Goal: Information Seeking & Learning: Find specific fact

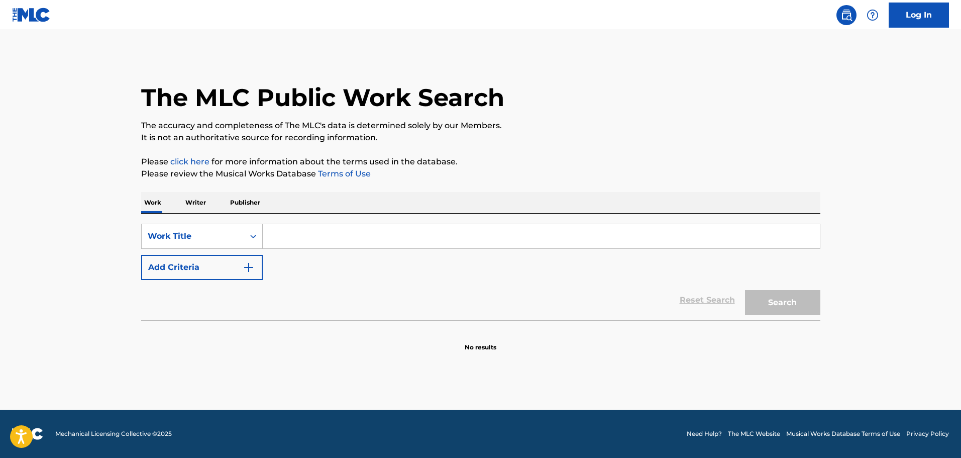
click at [318, 244] on input "Search Form" at bounding box center [541, 236] width 557 height 24
click at [302, 238] on input "Search Form" at bounding box center [541, 236] width 557 height 24
paste input "The Middle Class"
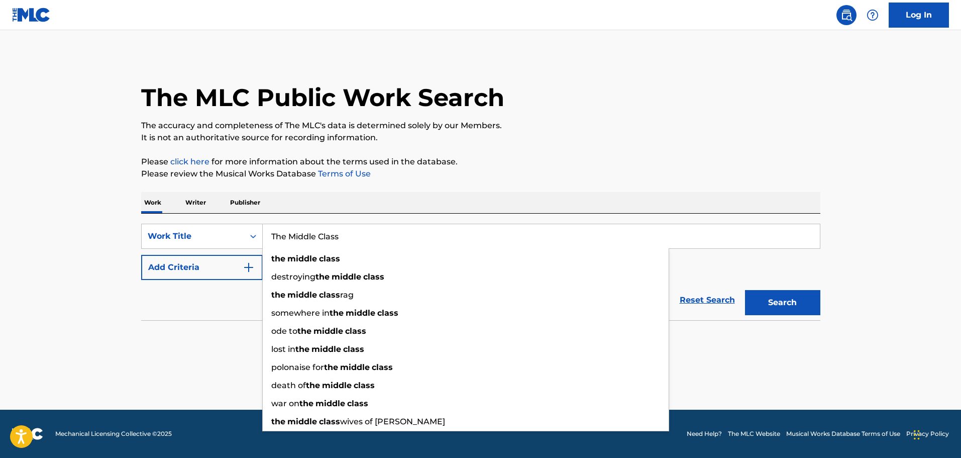
type input "The Middle Class"
click at [200, 271] on button "Add Criteria" at bounding box center [202, 267] width 122 height 25
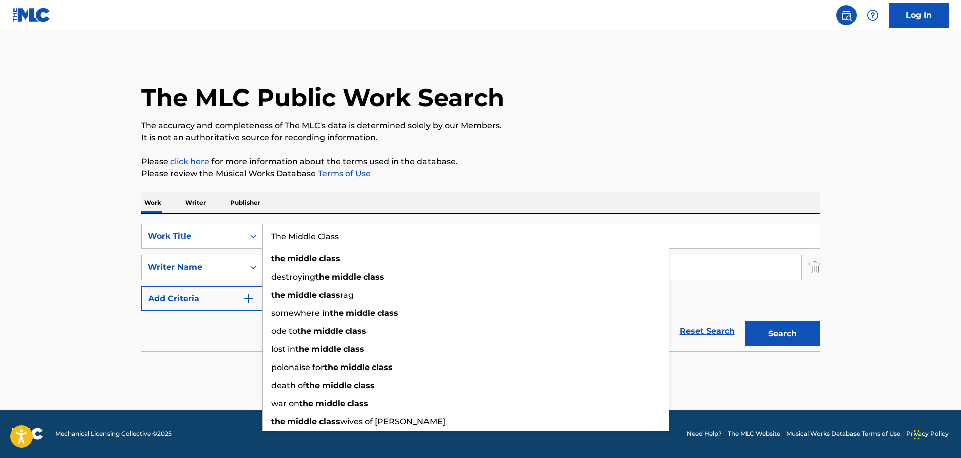
drag, startPoint x: 353, startPoint y: 235, endPoint x: 297, endPoint y: 240, distance: 56.0
click at [271, 246] on input "The Middle Class" at bounding box center [541, 236] width 557 height 24
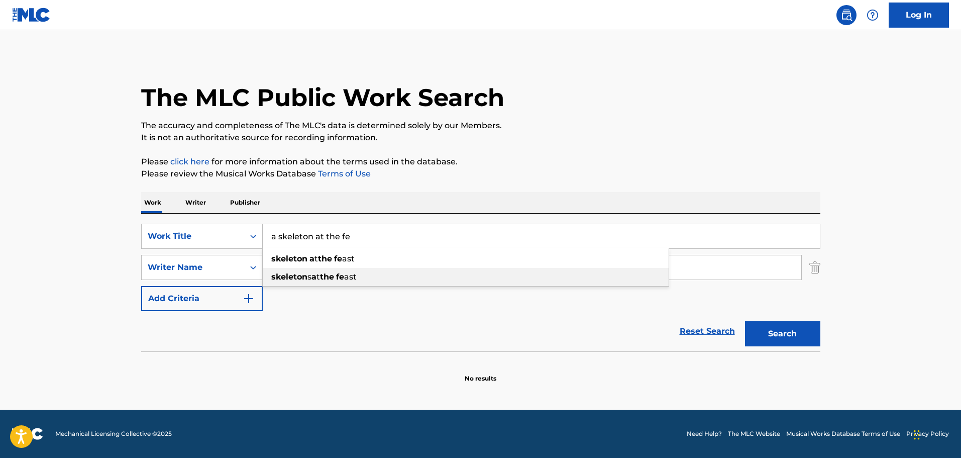
click at [387, 278] on div "skeleton s a t the fe ast" at bounding box center [466, 277] width 406 height 18
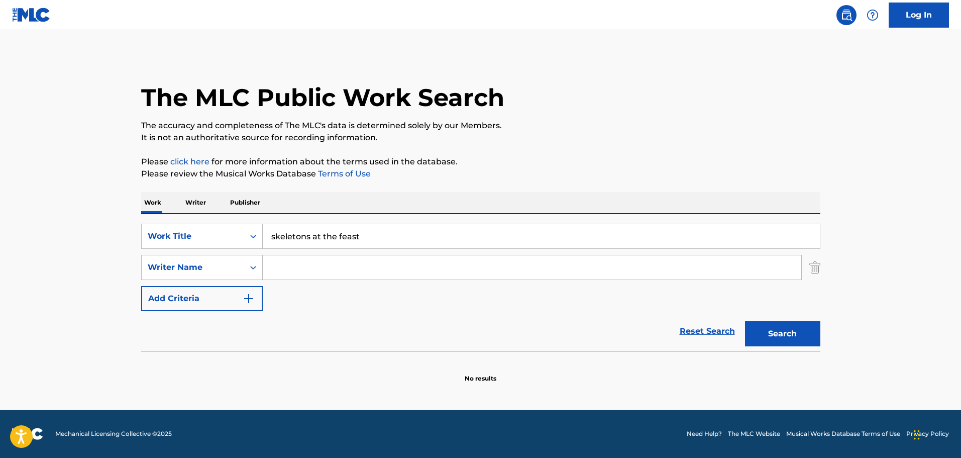
click at [271, 236] on input "skeletons at the feast" at bounding box center [541, 236] width 557 height 24
click at [320, 236] on input "a skeletons at the feast" at bounding box center [541, 236] width 557 height 24
type input "a skeleton at the feast"
click at [745, 321] on button "Search" at bounding box center [782, 333] width 75 height 25
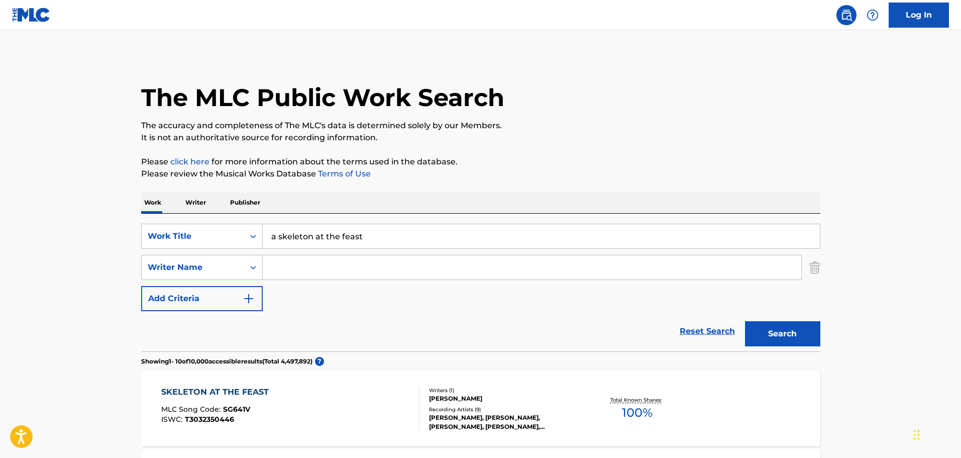
scroll to position [201, 0]
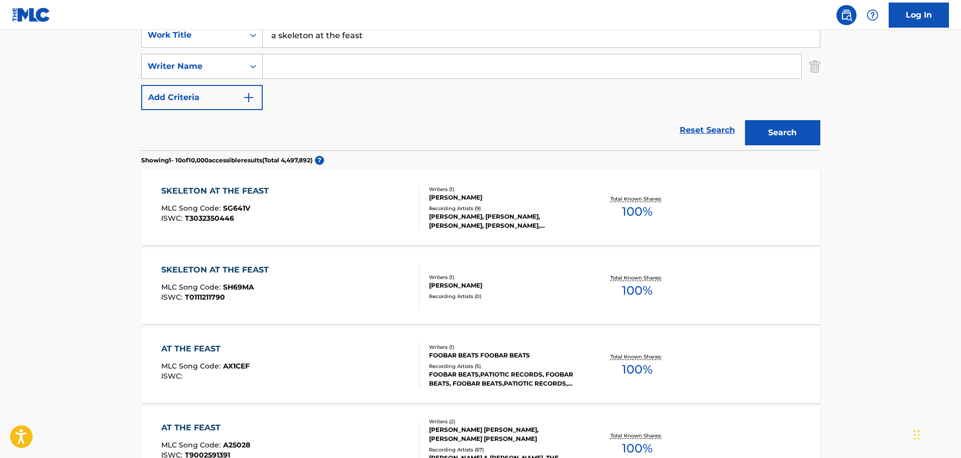
click at [243, 69] on div "Writer Name" at bounding box center [193, 66] width 102 height 19
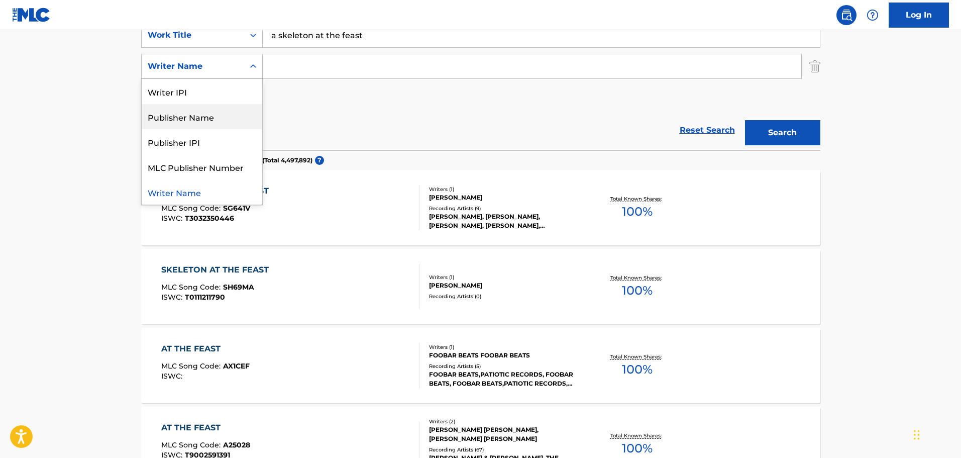
click at [364, 92] on div "SearchWithCriteriaf0858bc4-e934-437b-9f13-daef3eb7858d Work Title a skeleton at…" at bounding box center [480, 66] width 679 height 87
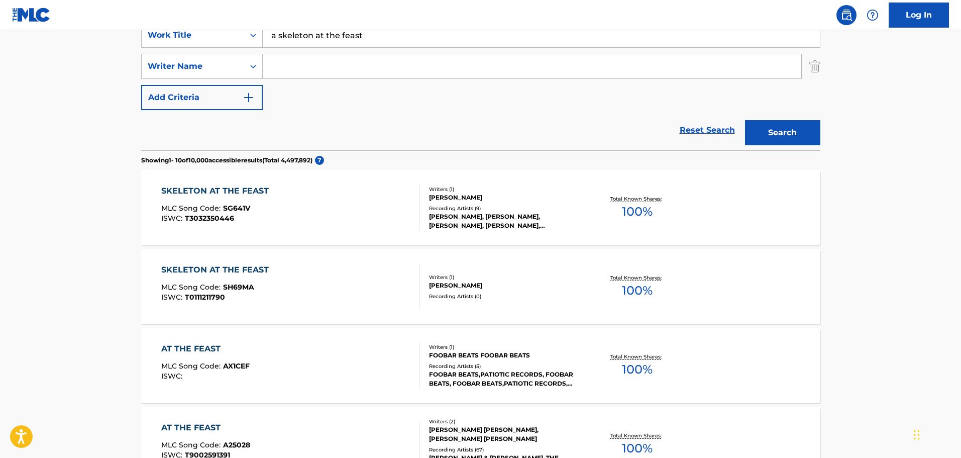
click at [241, 92] on button "Add Criteria" at bounding box center [202, 97] width 122 height 25
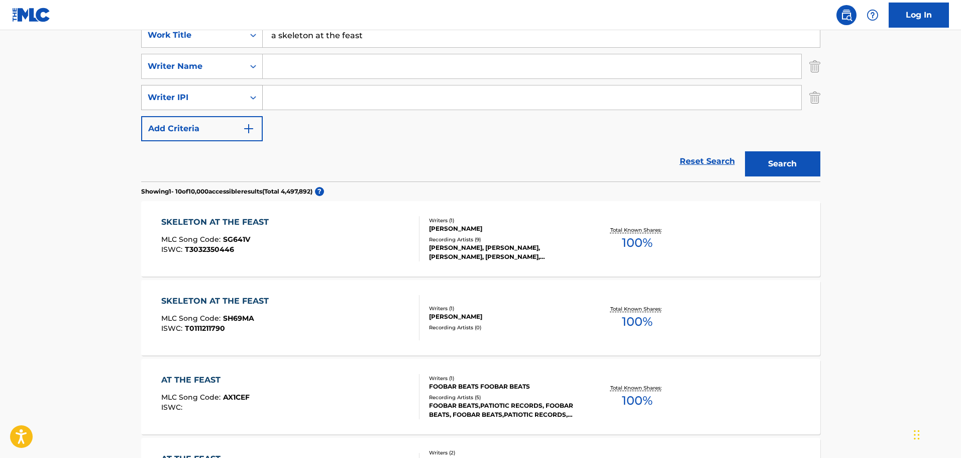
click at [215, 103] on div "Writer IPI" at bounding box center [193, 97] width 102 height 19
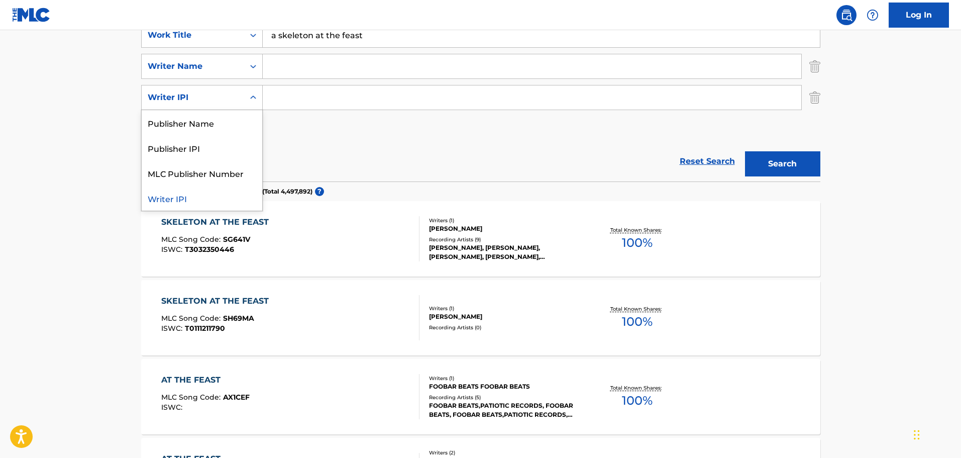
click at [219, 104] on div "Writer IPI" at bounding box center [193, 97] width 102 height 19
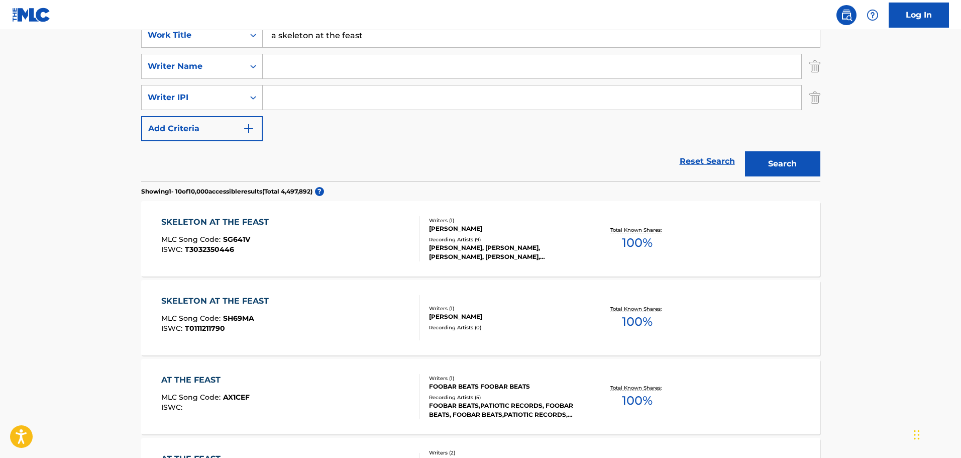
click at [813, 102] on img "Search Form" at bounding box center [814, 97] width 11 height 25
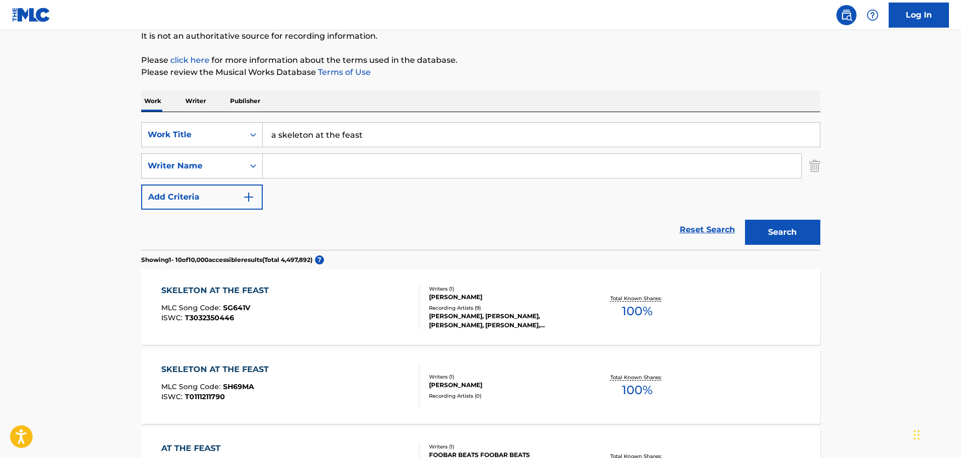
scroll to position [100, 0]
click at [300, 175] on input "Search Form" at bounding box center [532, 167] width 538 height 24
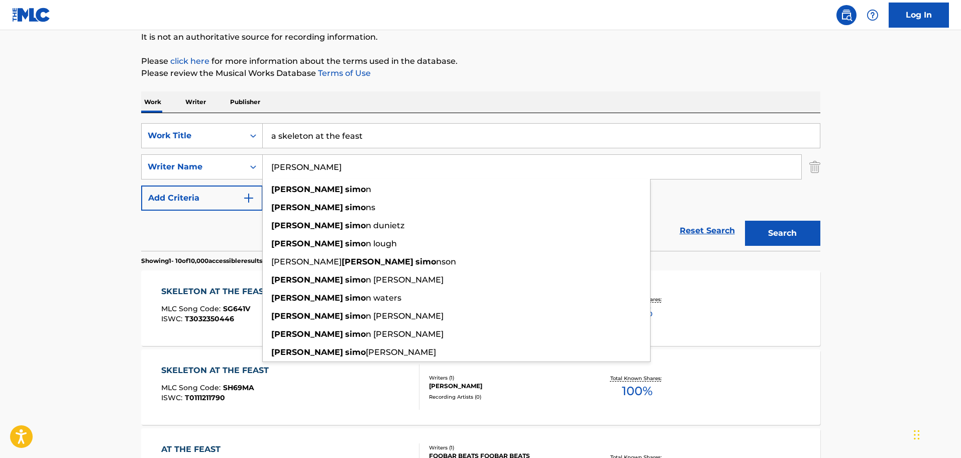
type input "[PERSON_NAME]"
click at [745, 220] on button "Search" at bounding box center [782, 232] width 75 height 25
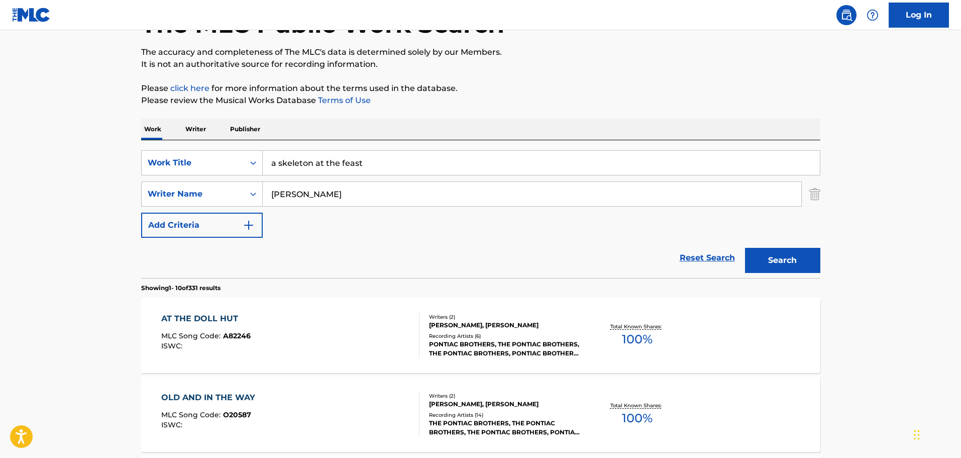
scroll to position [0, 0]
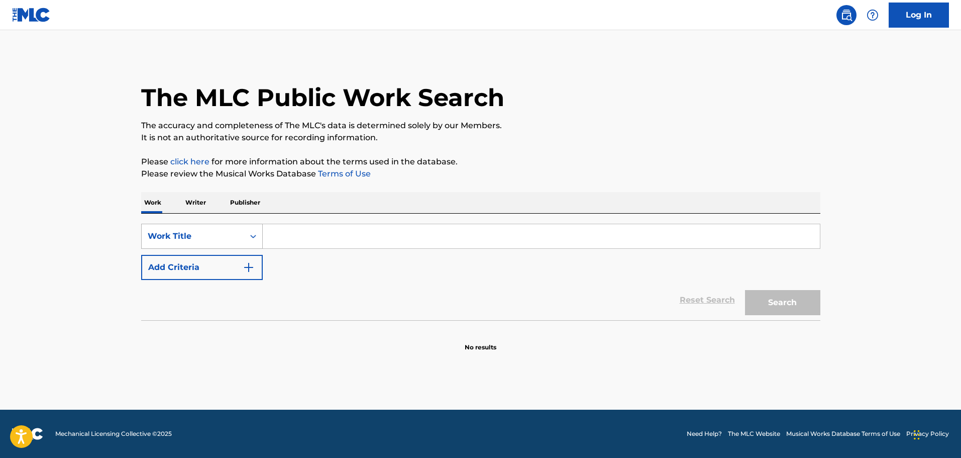
click at [235, 232] on div "Work Title" at bounding box center [193, 236] width 90 height 12
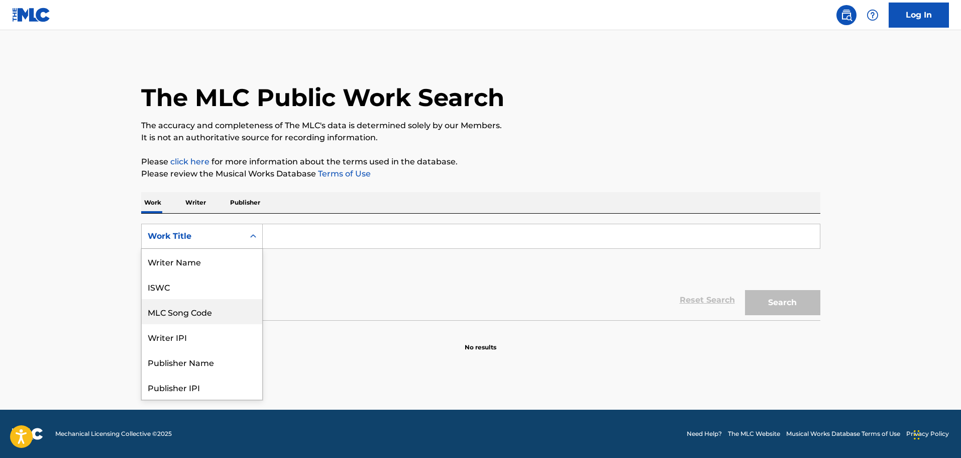
scroll to position [50, 0]
click at [220, 283] on div "Writer IPI" at bounding box center [202, 286] width 121 height 25
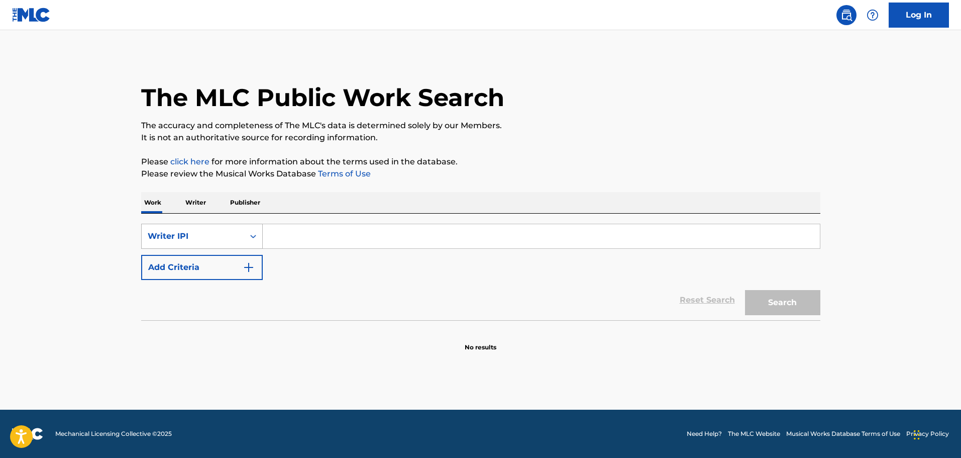
click at [216, 237] on div "Writer IPI" at bounding box center [193, 236] width 90 height 12
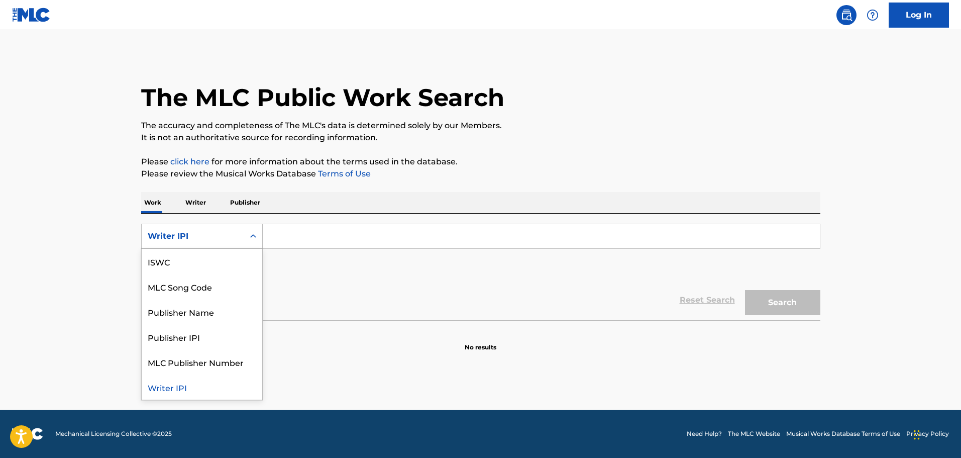
scroll to position [0, 0]
click at [197, 283] on div "Writer Name" at bounding box center [202, 286] width 121 height 25
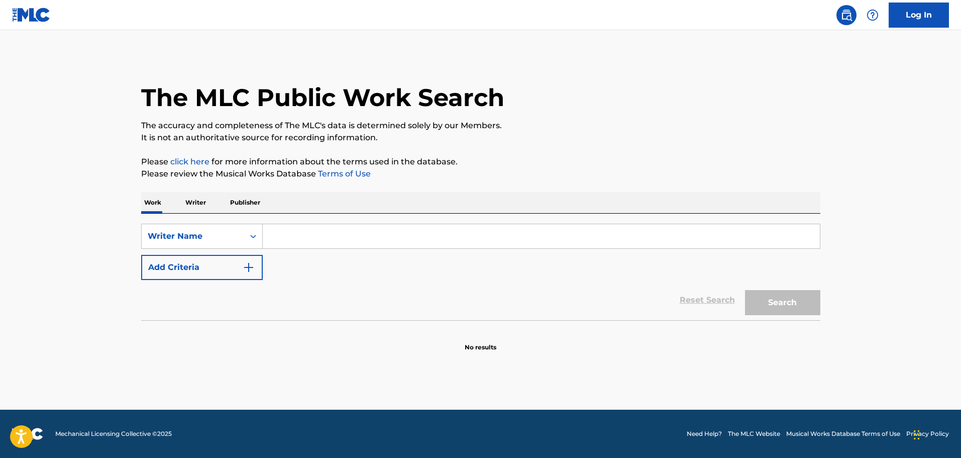
click at [275, 225] on input "Search Form" at bounding box center [541, 236] width 557 height 24
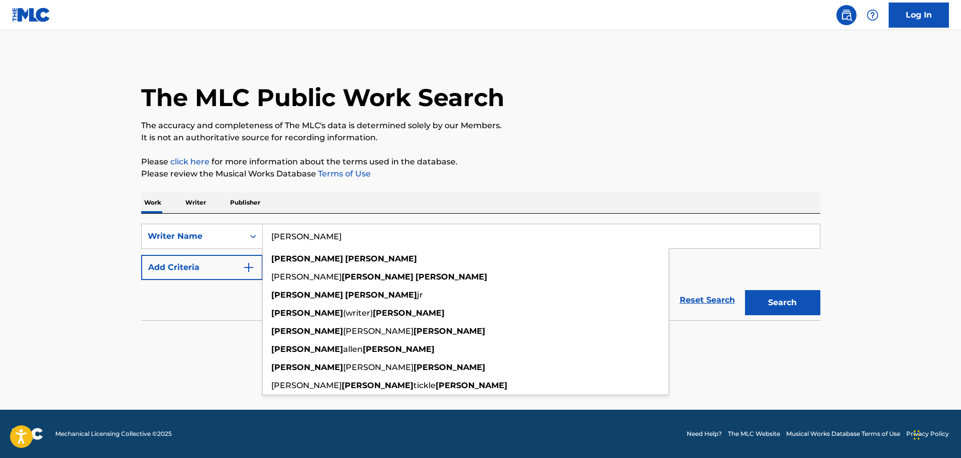
click at [745, 290] on button "Search" at bounding box center [782, 302] width 75 height 25
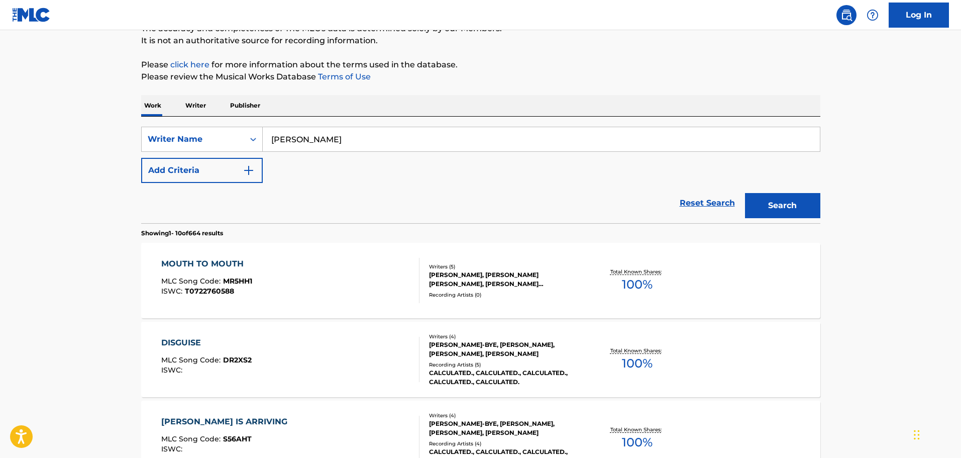
scroll to position [100, 0]
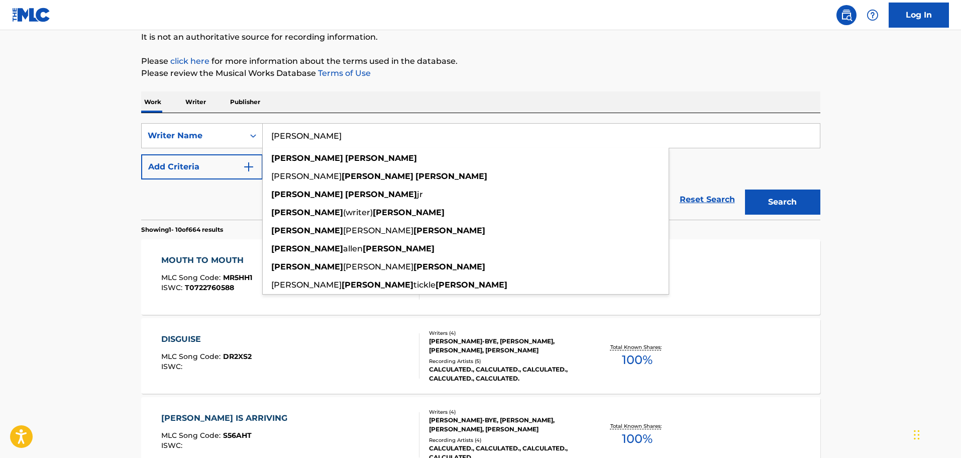
drag, startPoint x: 361, startPoint y: 133, endPoint x: 296, endPoint y: 140, distance: 65.2
click at [296, 140] on input "michael patton" at bounding box center [541, 136] width 557 height 24
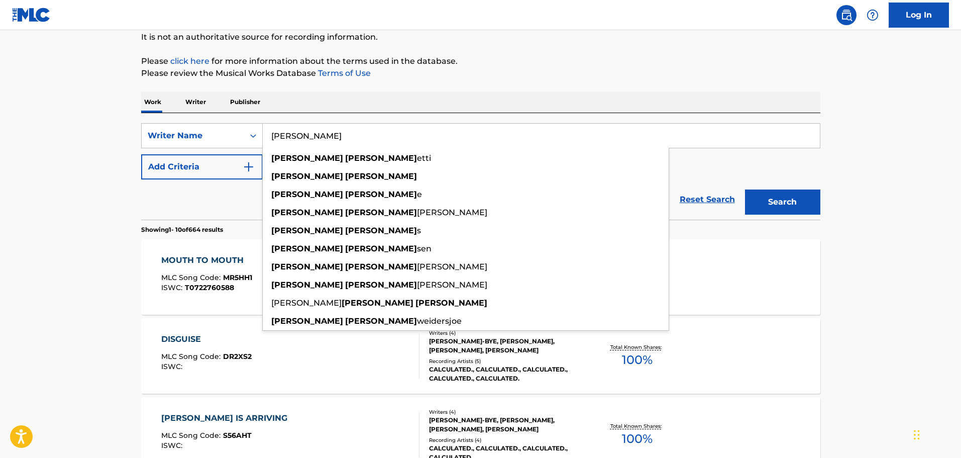
type input "michael simon"
click at [745, 189] on button "Search" at bounding box center [782, 201] width 75 height 25
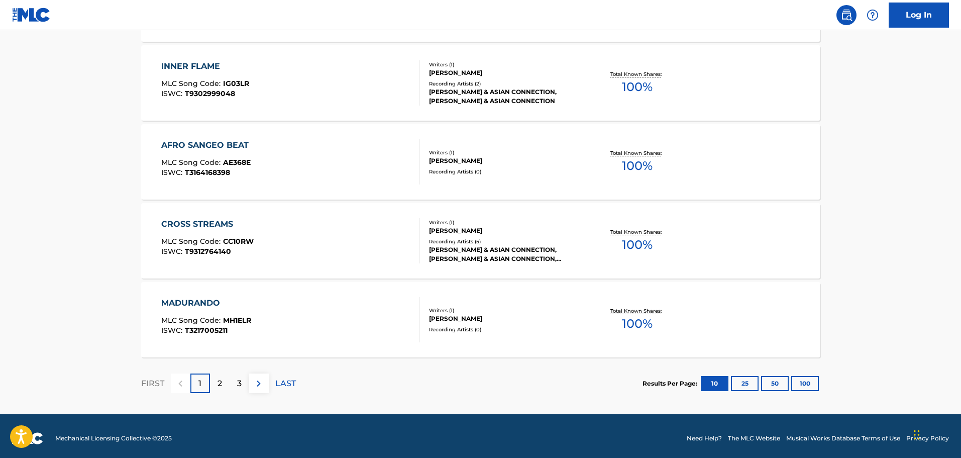
scroll to position [772, 0]
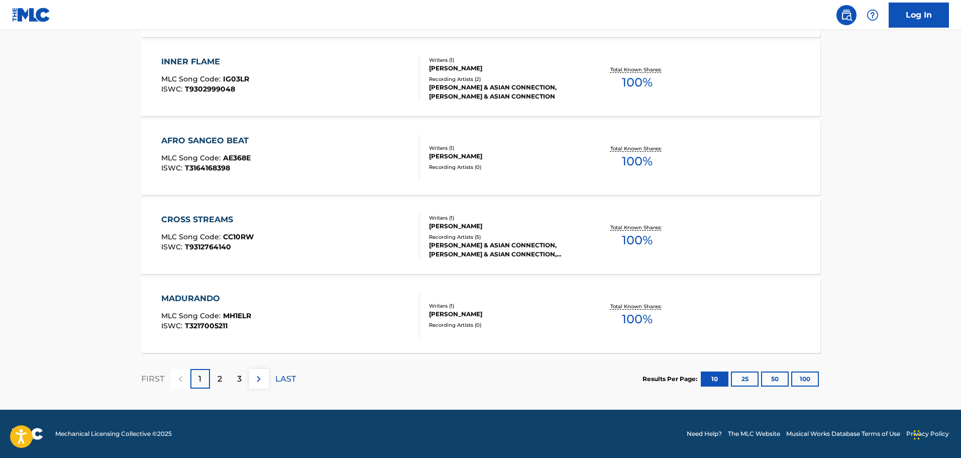
click at [215, 371] on div "2" at bounding box center [220, 379] width 20 height 20
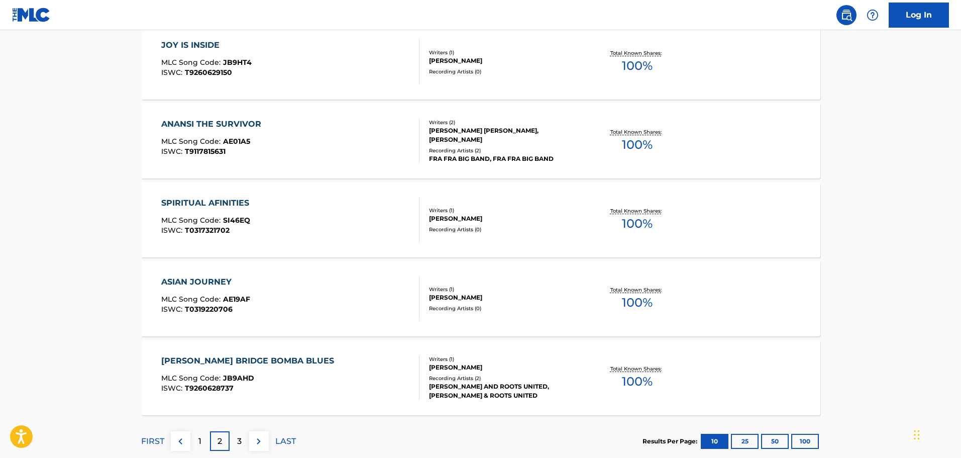
scroll to position [753, 0]
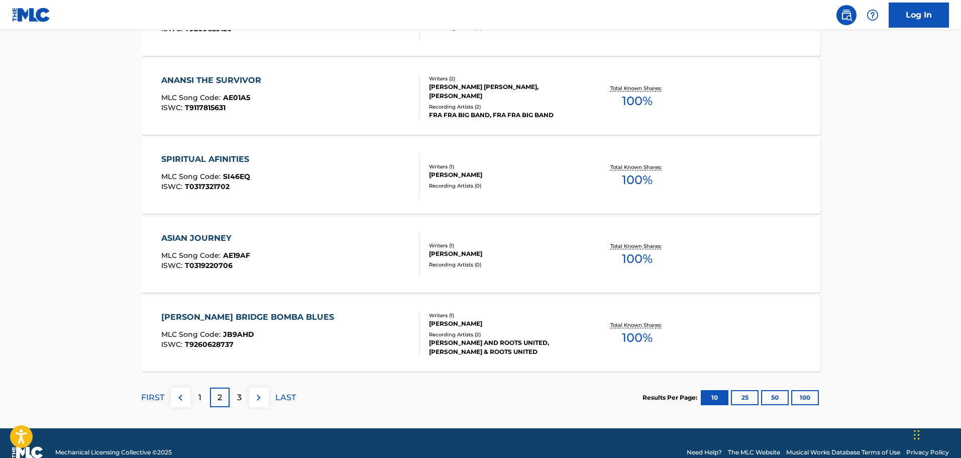
click at [240, 399] on p "3" at bounding box center [239, 397] width 5 height 12
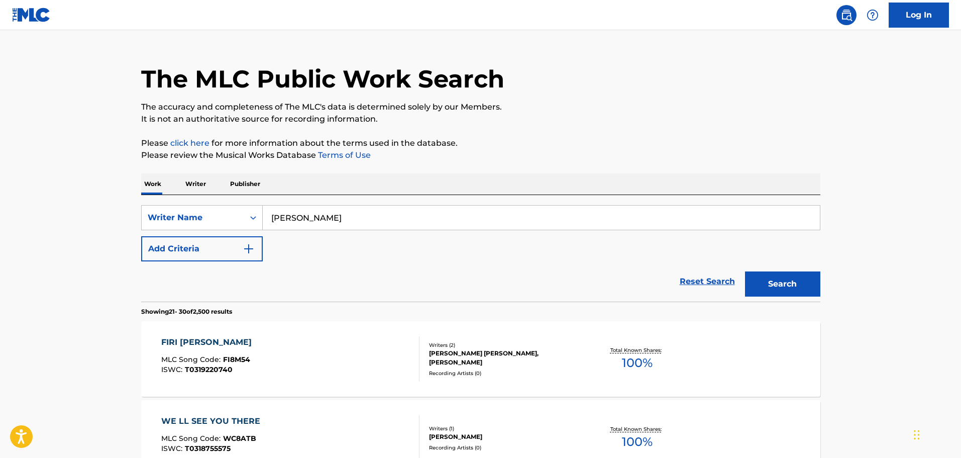
scroll to position [0, 0]
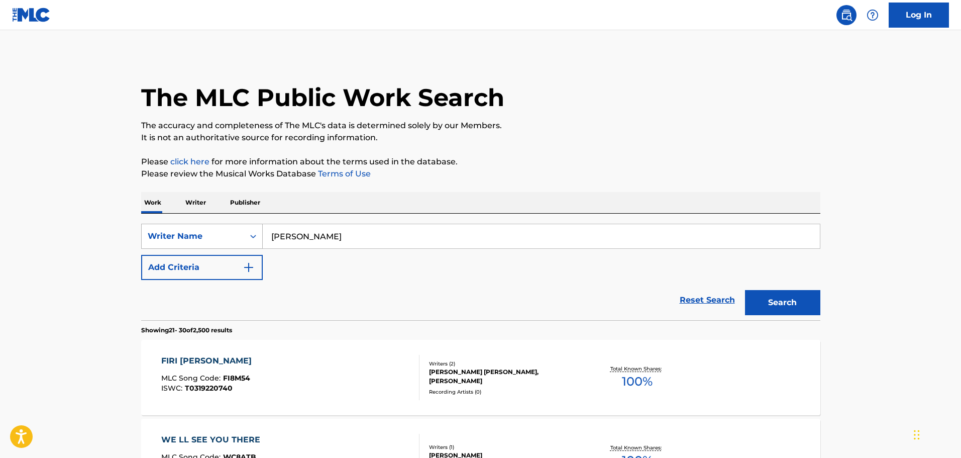
click at [233, 235] on div "Writer Name" at bounding box center [193, 236] width 90 height 12
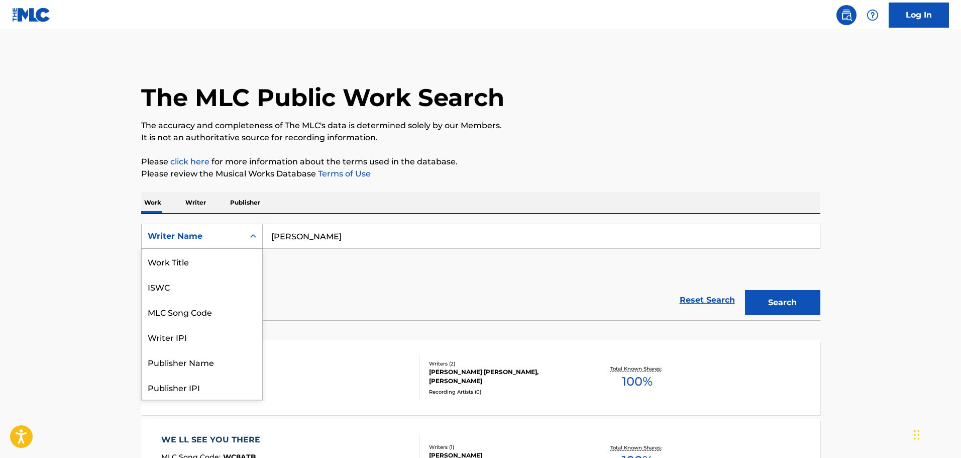
scroll to position [50, 0]
click at [204, 311] on div "Publisher Name" at bounding box center [202, 311] width 121 height 25
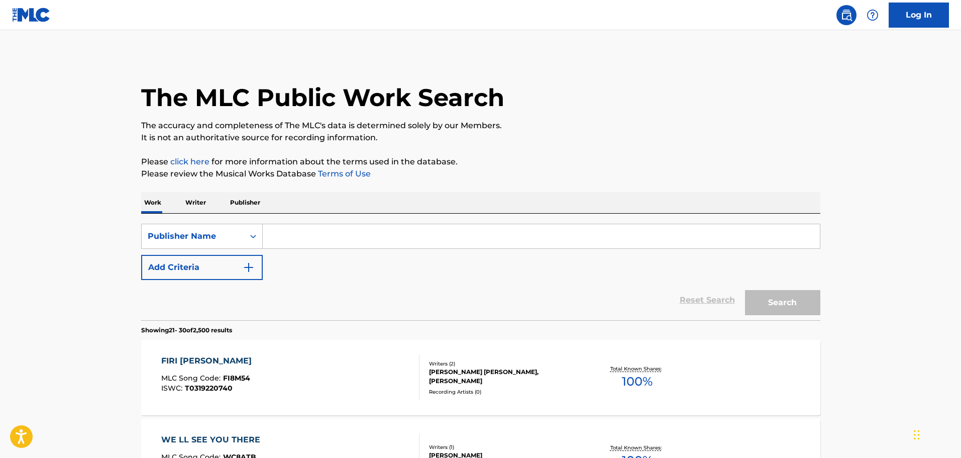
click at [350, 240] on input "Search Form" at bounding box center [541, 236] width 557 height 24
paste input "TORTURE GARDEN MUSIC"
type input "TORTURE GARDEN MUSIC"
click at [745, 290] on button "Search" at bounding box center [782, 302] width 75 height 25
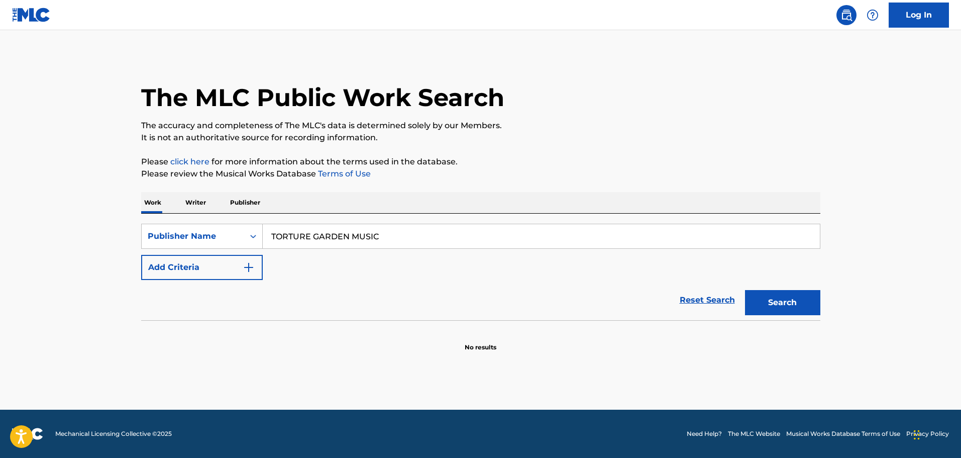
click at [768, 306] on button "Search" at bounding box center [782, 302] width 75 height 25
drag, startPoint x: 406, startPoint y: 233, endPoint x: 276, endPoint y: 233, distance: 129.6
click at [277, 233] on input "TORTURE GARDEN MUSIC" at bounding box center [541, 236] width 557 height 24
click at [392, 231] on input "TORTURE GARDEN MUSIC" at bounding box center [541, 236] width 557 height 24
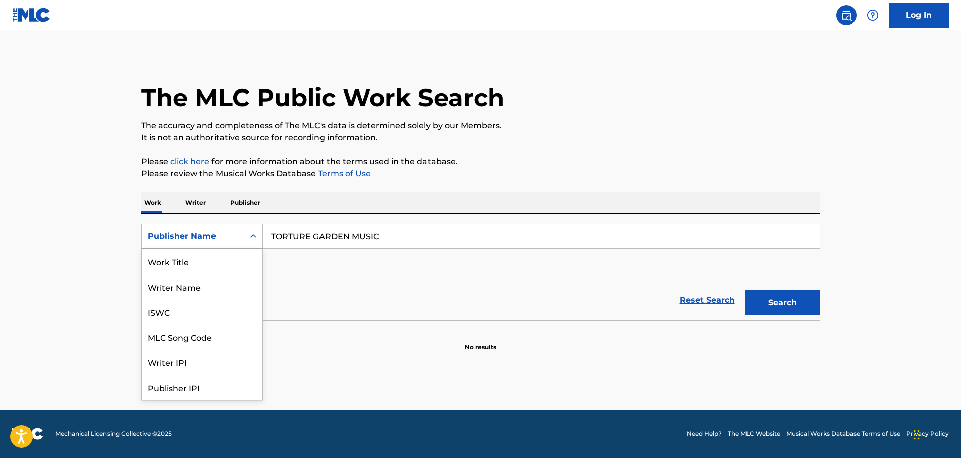
click at [176, 246] on div "Publisher Name" at bounding box center [202, 236] width 122 height 25
click at [210, 288] on div "Writer Name" at bounding box center [202, 286] width 121 height 25
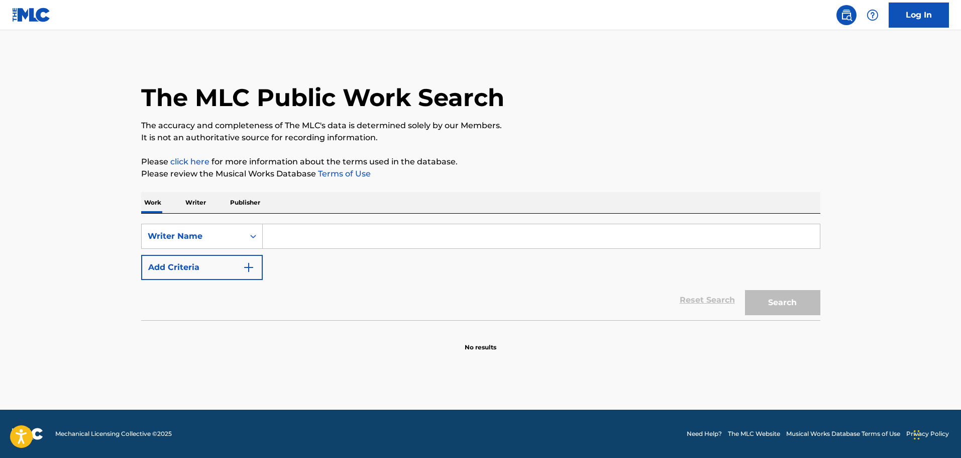
click at [356, 243] on input "Search Form" at bounding box center [541, 236] width 557 height 24
click at [745, 290] on button "Search" at bounding box center [782, 302] width 75 height 25
click at [283, 236] on input "jeff atta" at bounding box center [541, 236] width 557 height 24
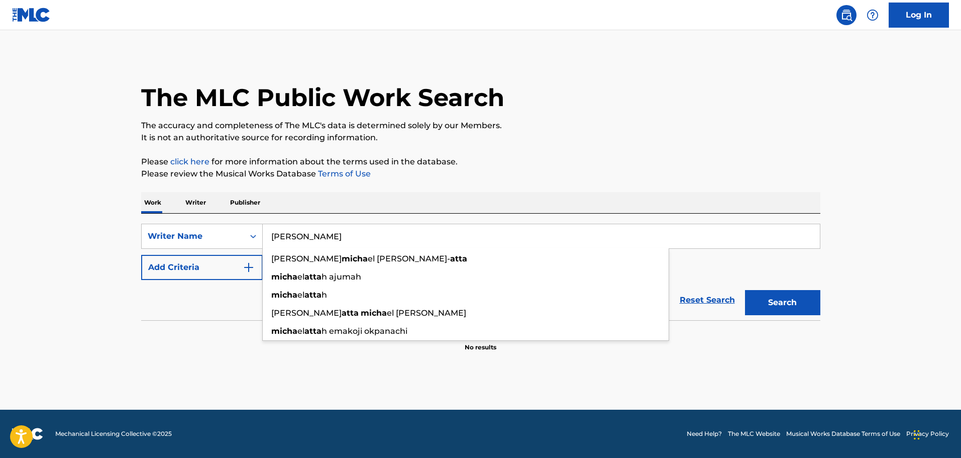
type input "michael atta"
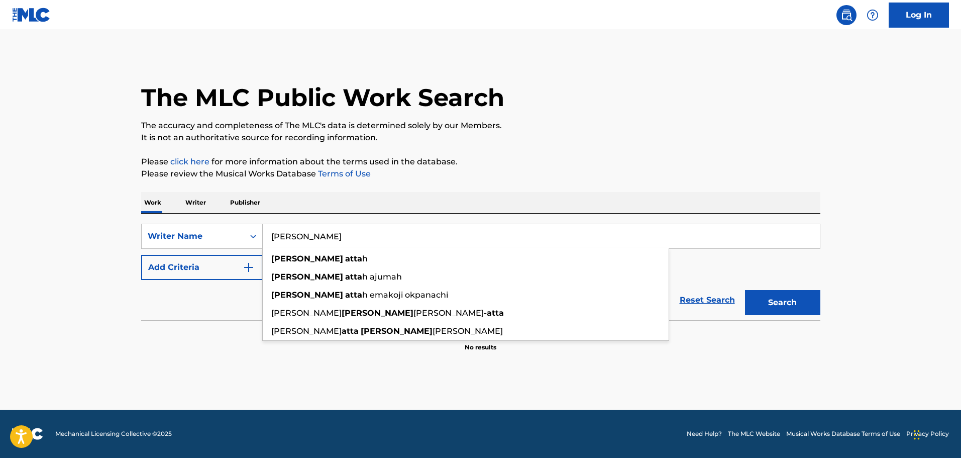
click at [295, 239] on input "michael atta" at bounding box center [541, 236] width 557 height 24
click at [353, 241] on input "michael atta" at bounding box center [541, 236] width 557 height 24
drag, startPoint x: 227, startPoint y: 253, endPoint x: 168, endPoint y: 258, distance: 59.0
click at [171, 259] on div "SearchWithCriteria5cf3fbd5-42a3-41d3-af98-991fcd622b15 Writer Name michael atta…" at bounding box center [480, 252] width 679 height 56
